Goal: Task Accomplishment & Management: Manage account settings

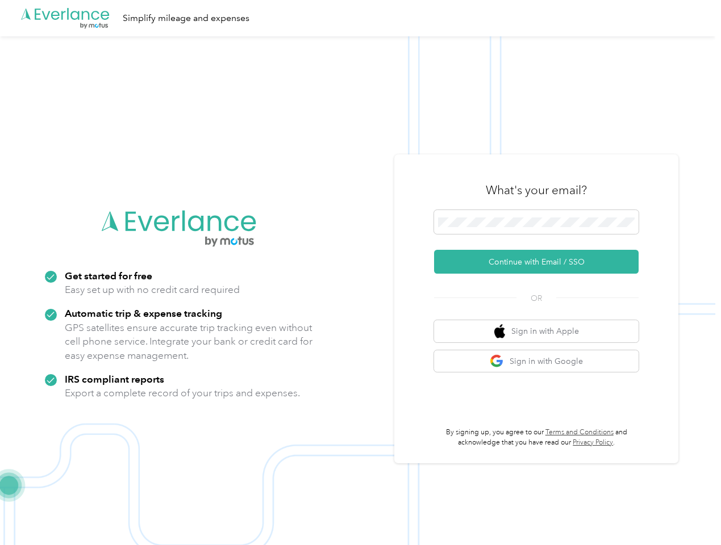
click at [360, 273] on img at bounding box center [357, 308] width 715 height 545
click at [360, 18] on div ".cls-1 { fill: #00adee; } .cls-2 { fill: #fff; } .cls-3 { fill: #707372; } .cls…" at bounding box center [357, 18] width 715 height 36
click at [541, 262] on button "Continue with Email / SSO" at bounding box center [536, 262] width 204 height 24
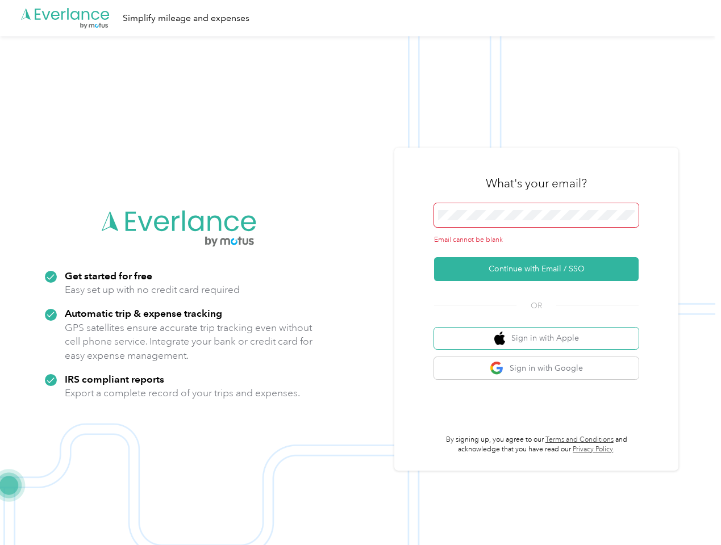
click at [541, 331] on button "Sign in with Apple" at bounding box center [536, 339] width 204 height 22
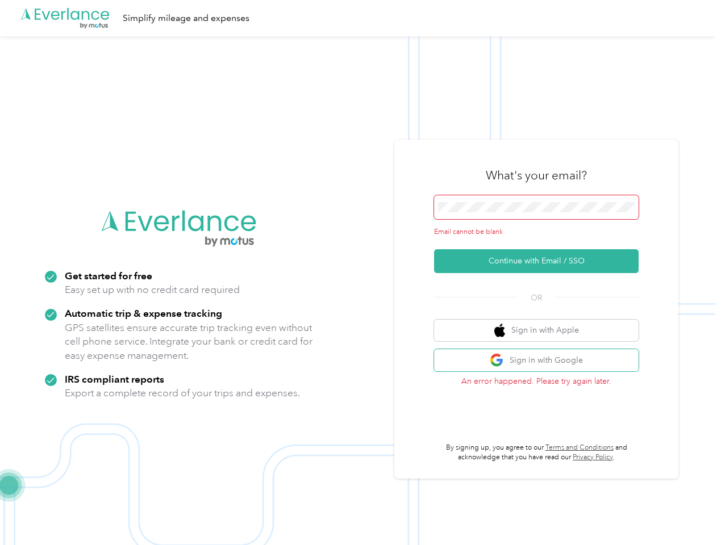
click at [541, 361] on button "Sign in with Google" at bounding box center [536, 360] width 204 height 22
